Goal: Task Accomplishment & Management: Manage account settings

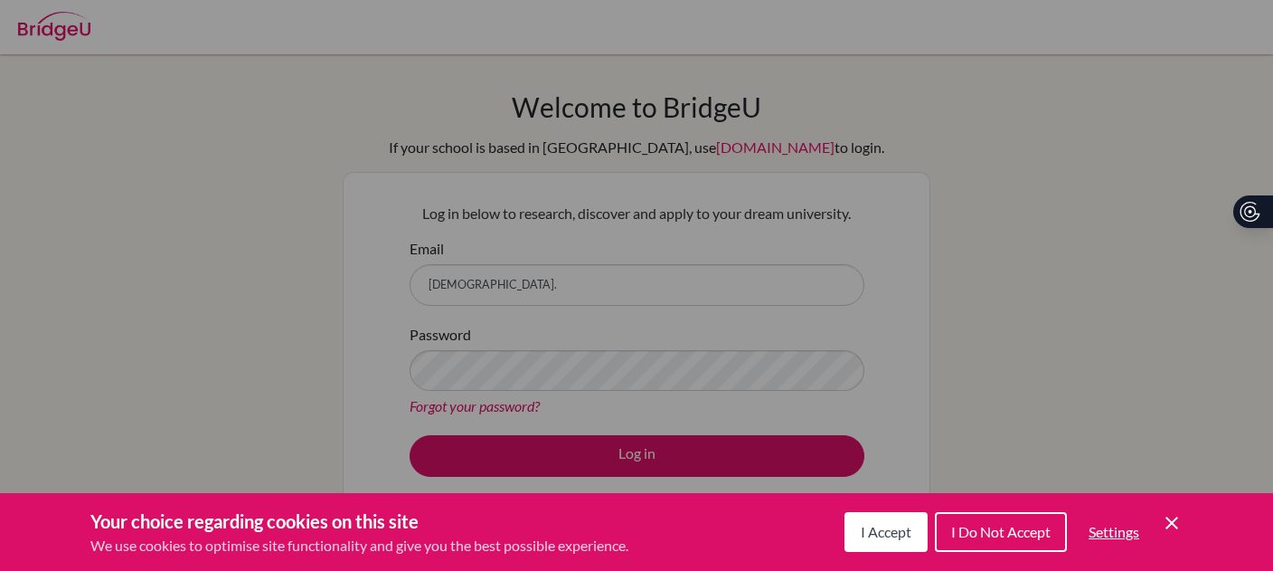
scroll to position [118, 0]
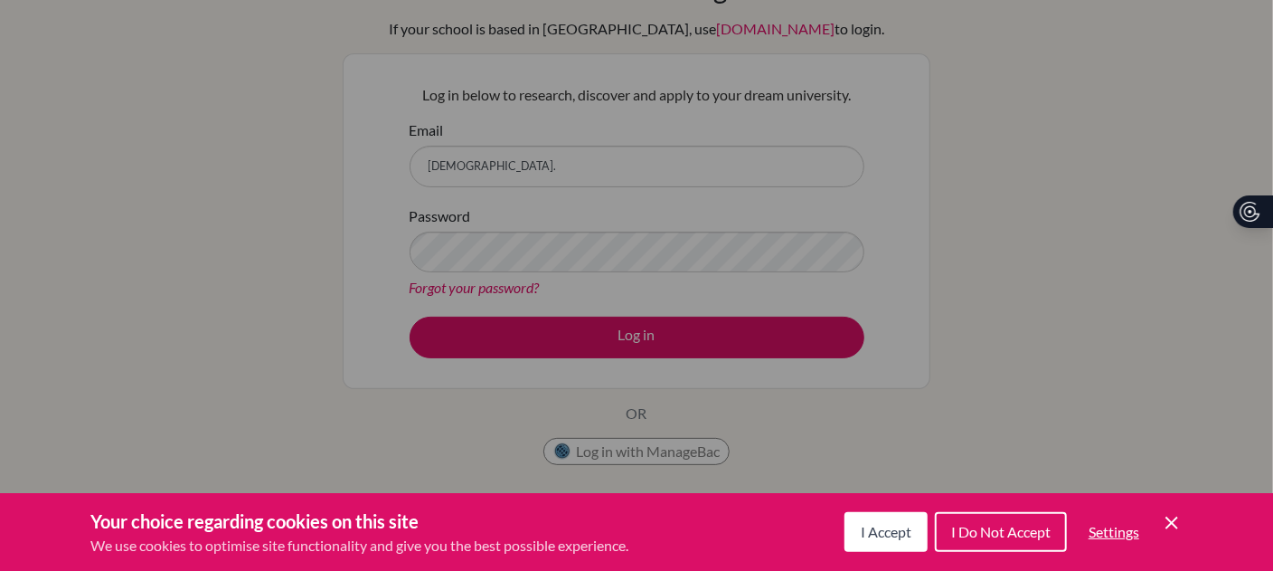
click at [908, 171] on div "Cookie Preferences" at bounding box center [636, 285] width 1273 height 571
click at [902, 526] on span "I Accept" at bounding box center [886, 531] width 51 height 17
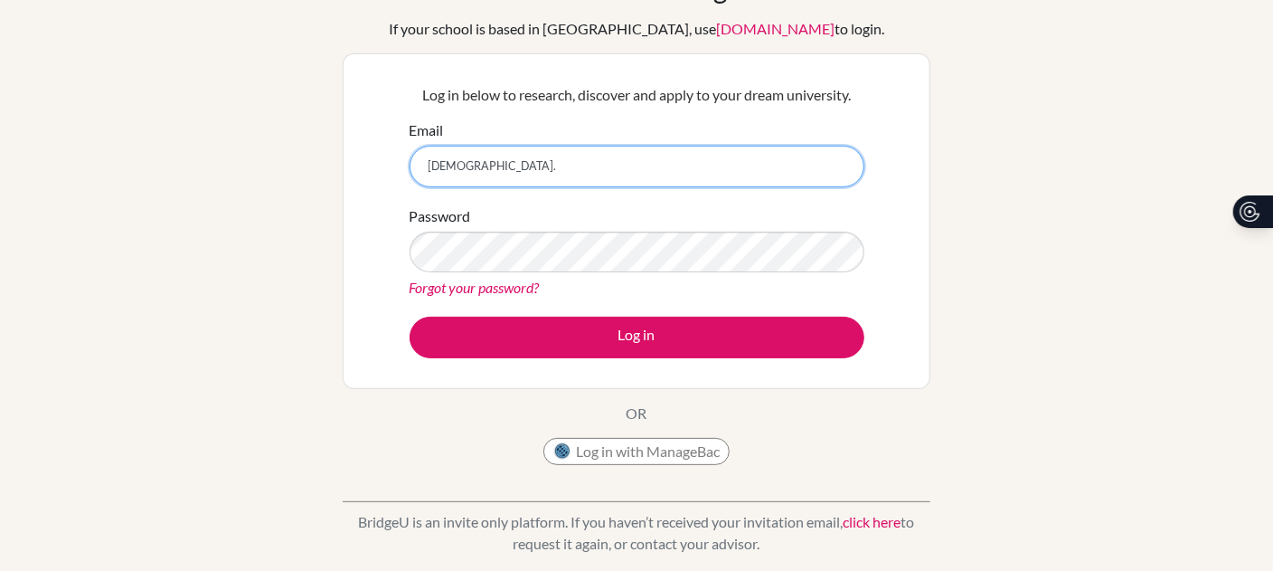
click at [554, 160] on input "dio." at bounding box center [637, 167] width 455 height 42
type input "[EMAIL_ADDRESS][DOMAIN_NAME]"
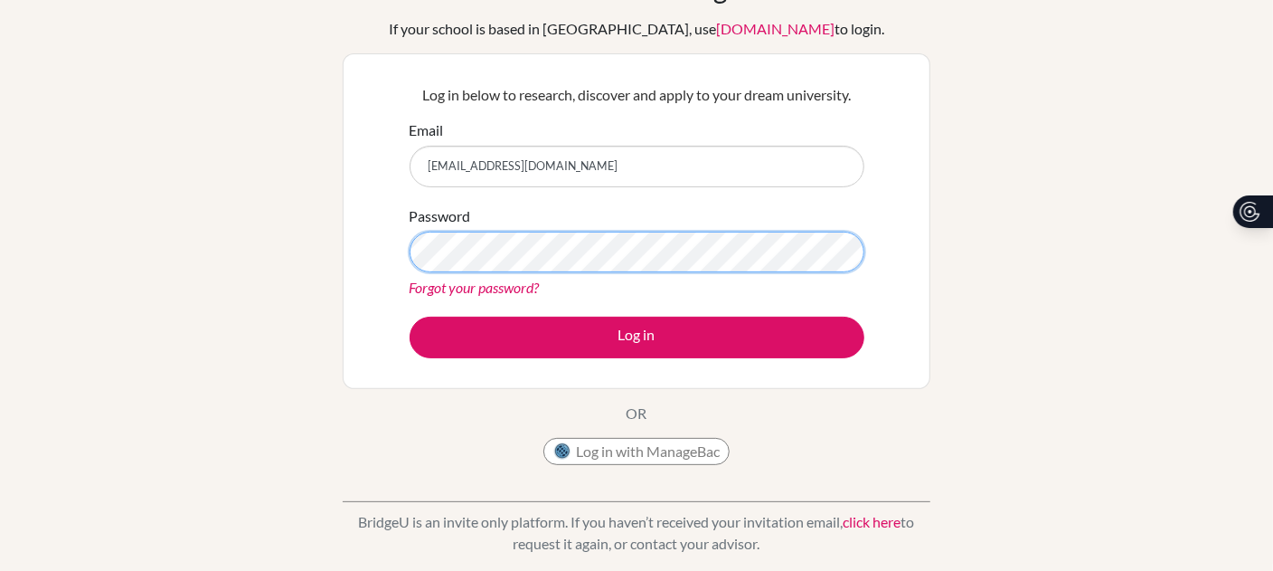
click at [410, 317] on button "Log in" at bounding box center [637, 338] width 455 height 42
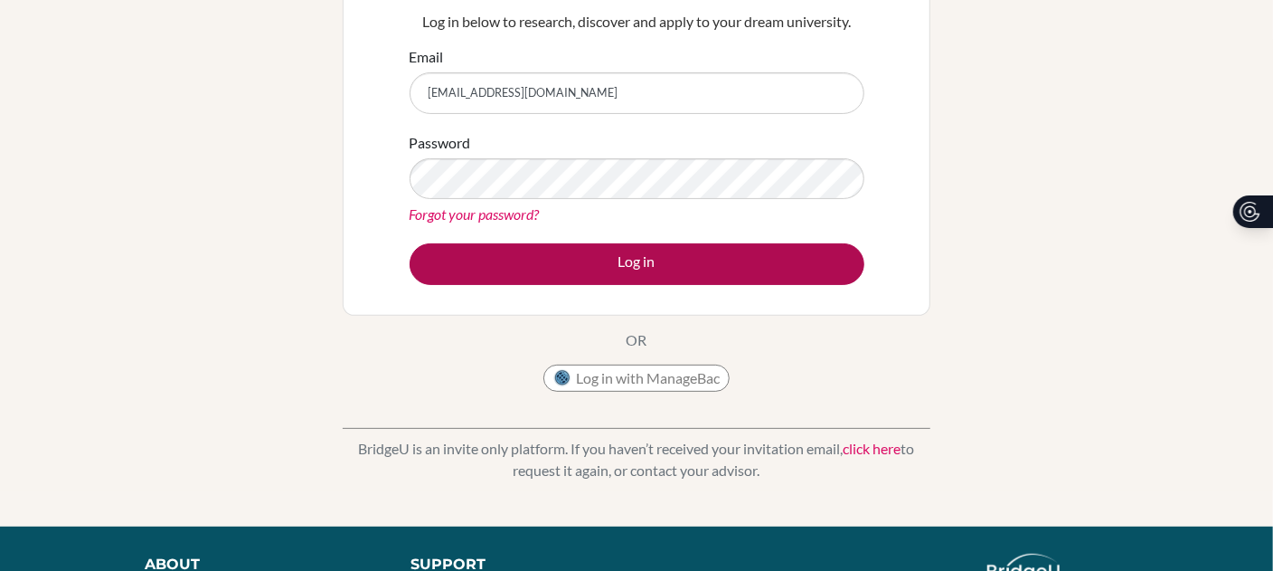
scroll to position [193, 0]
